Goal: Information Seeking & Learning: Learn about a topic

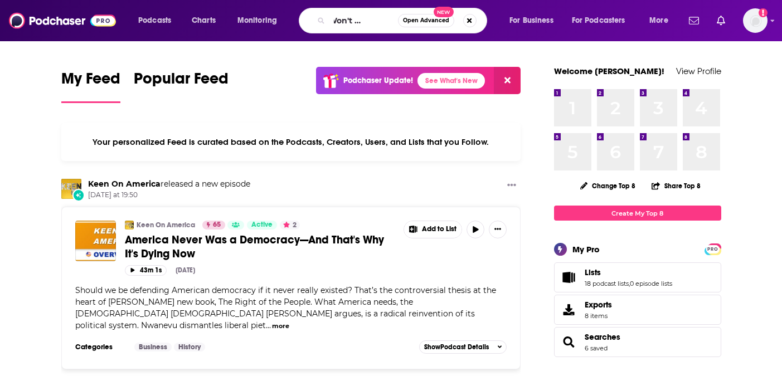
scroll to position [0, 35]
type input "Why Won't you date me"
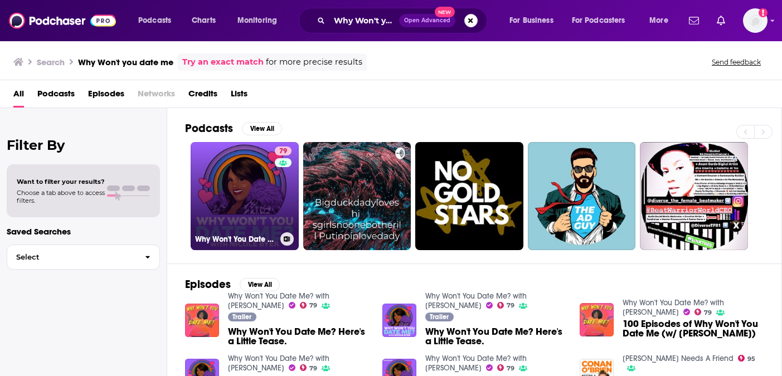
click at [260, 211] on link "79 Why Won't You Date Me? with [PERSON_NAME]" at bounding box center [245, 196] width 108 height 108
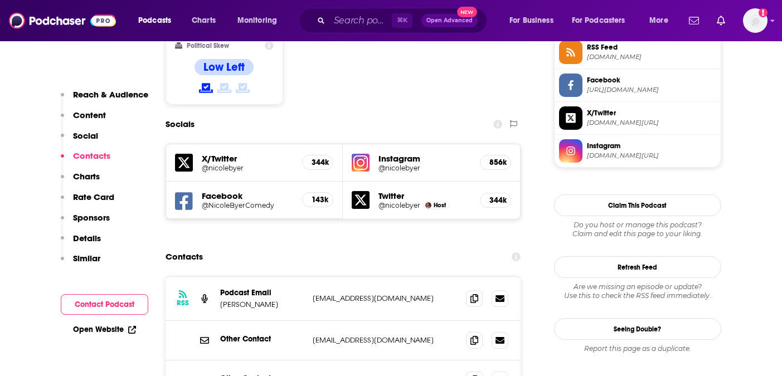
scroll to position [1093, 0]
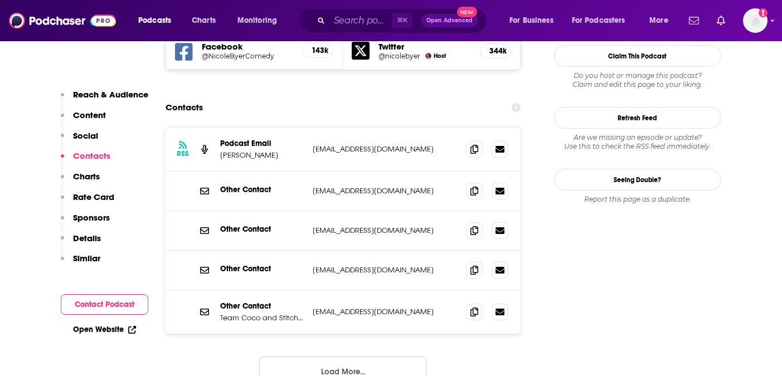
click at [281, 357] on button "Load More..." at bounding box center [342, 372] width 167 height 30
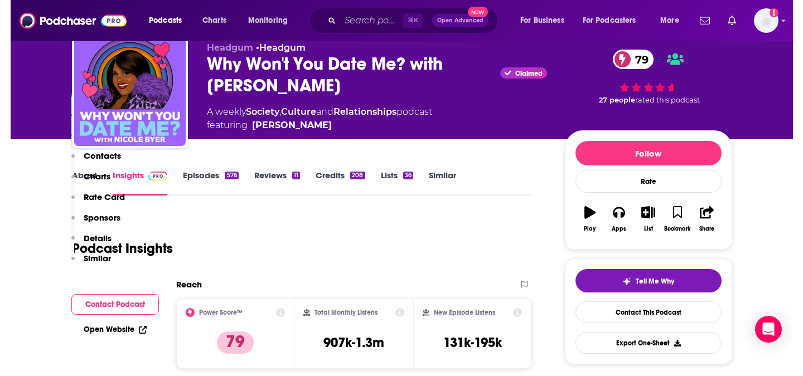
scroll to position [0, 0]
